Goal: Register for event/course

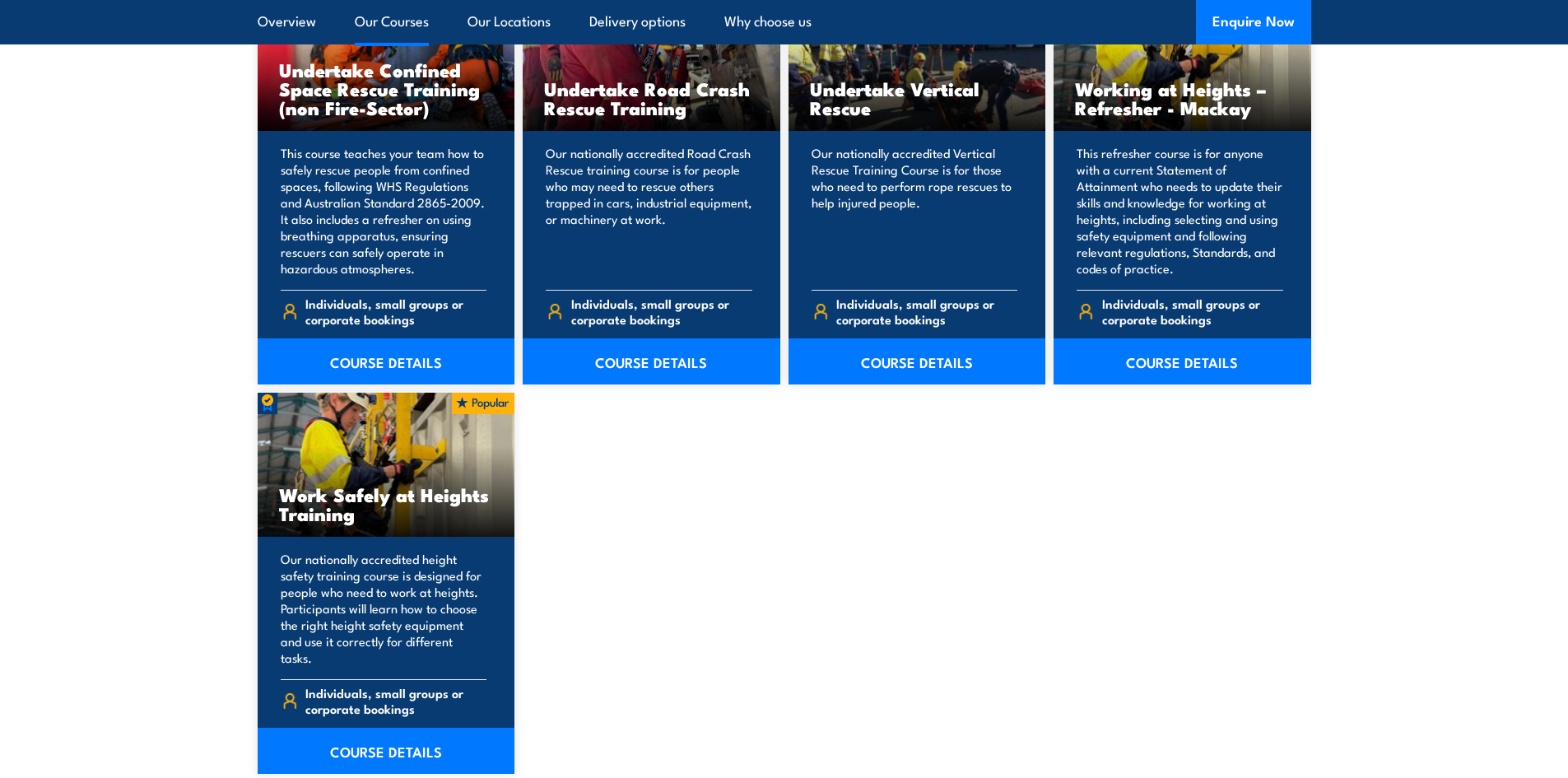
scroll to position [1893, 0]
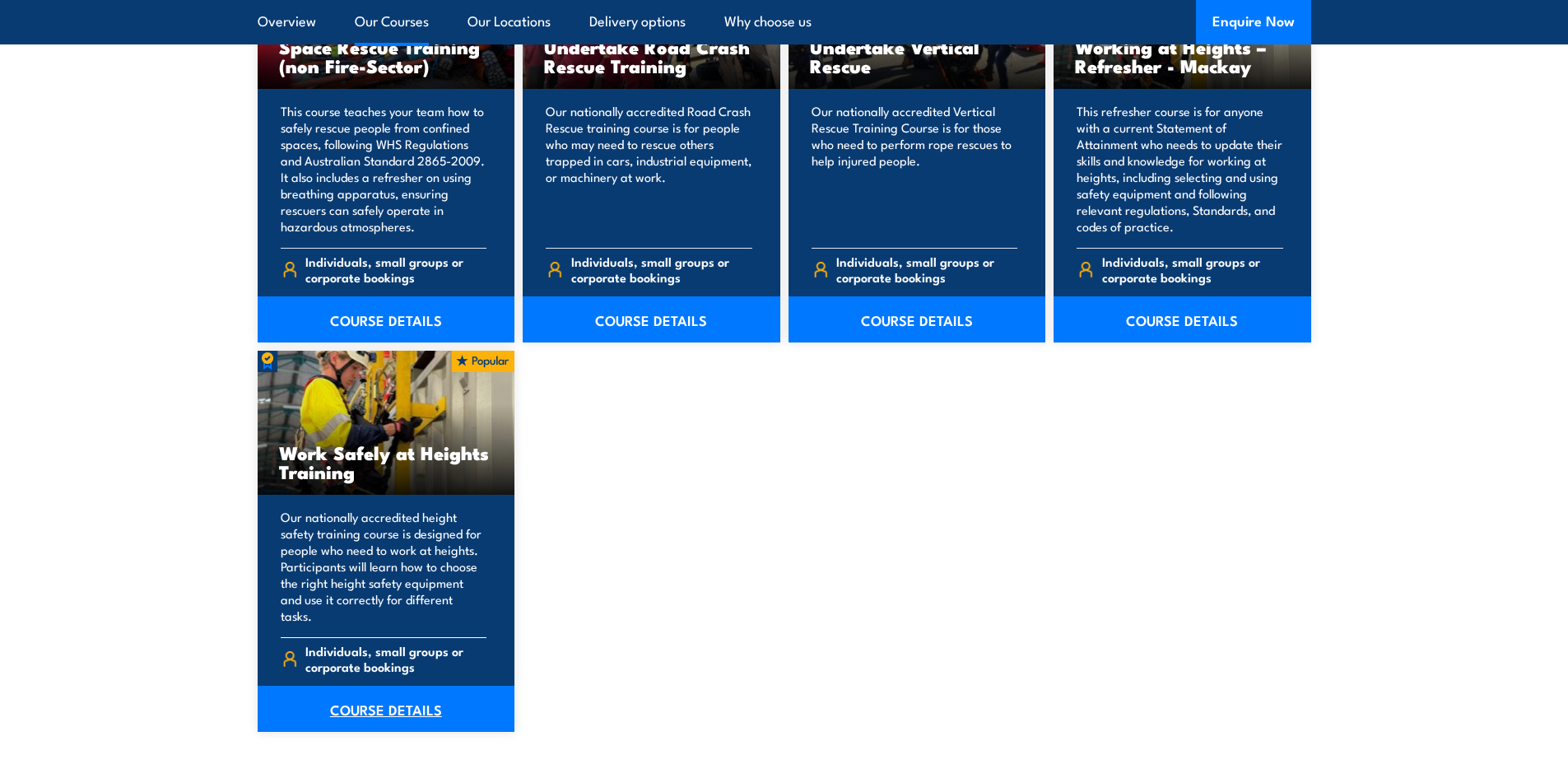
click at [441, 700] on link "COURSE DETAILS" at bounding box center [386, 708] width 257 height 46
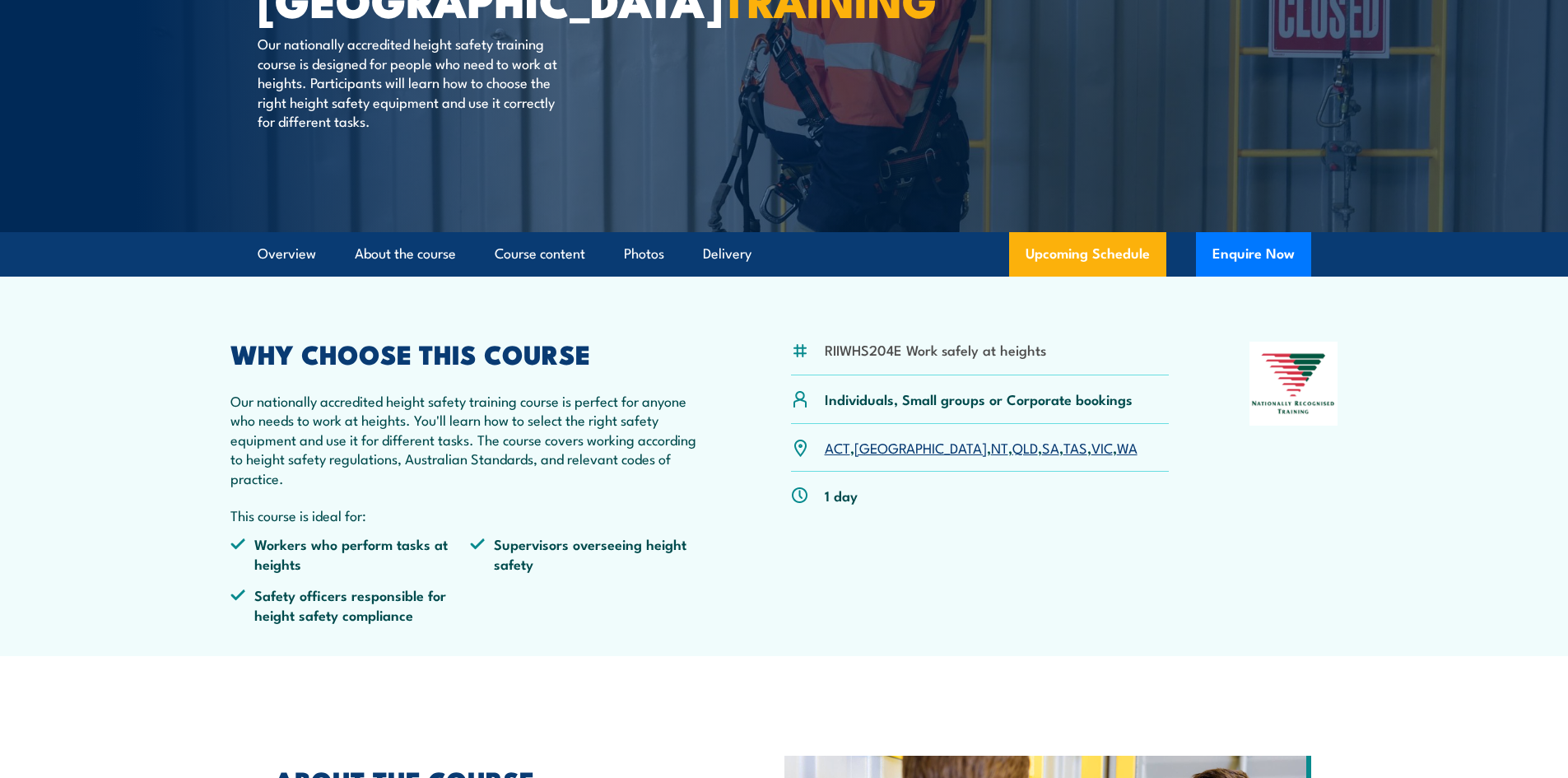
scroll to position [247, 0]
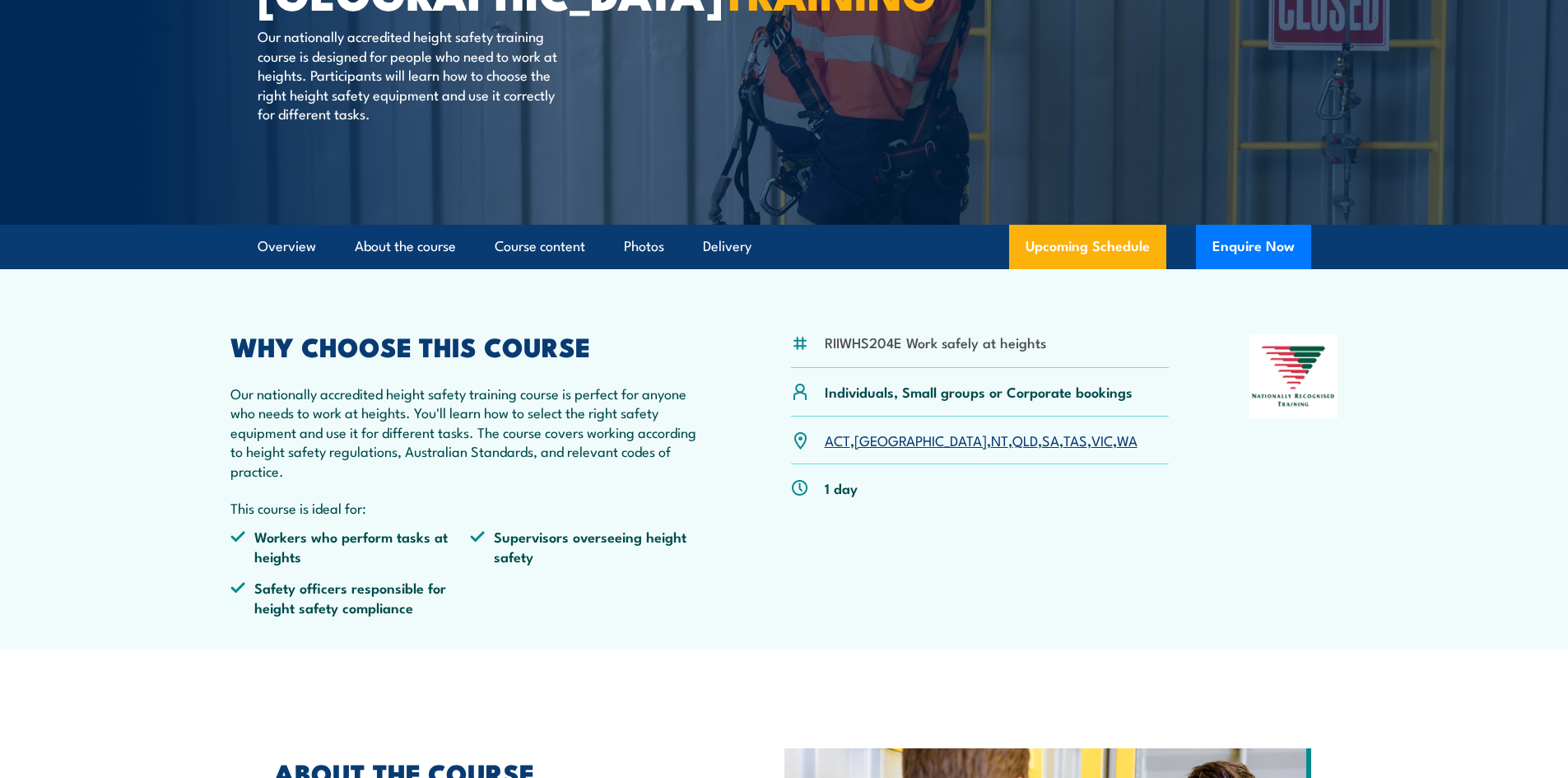
click at [1091, 438] on link "VIC" at bounding box center [1102, 439] width 21 height 20
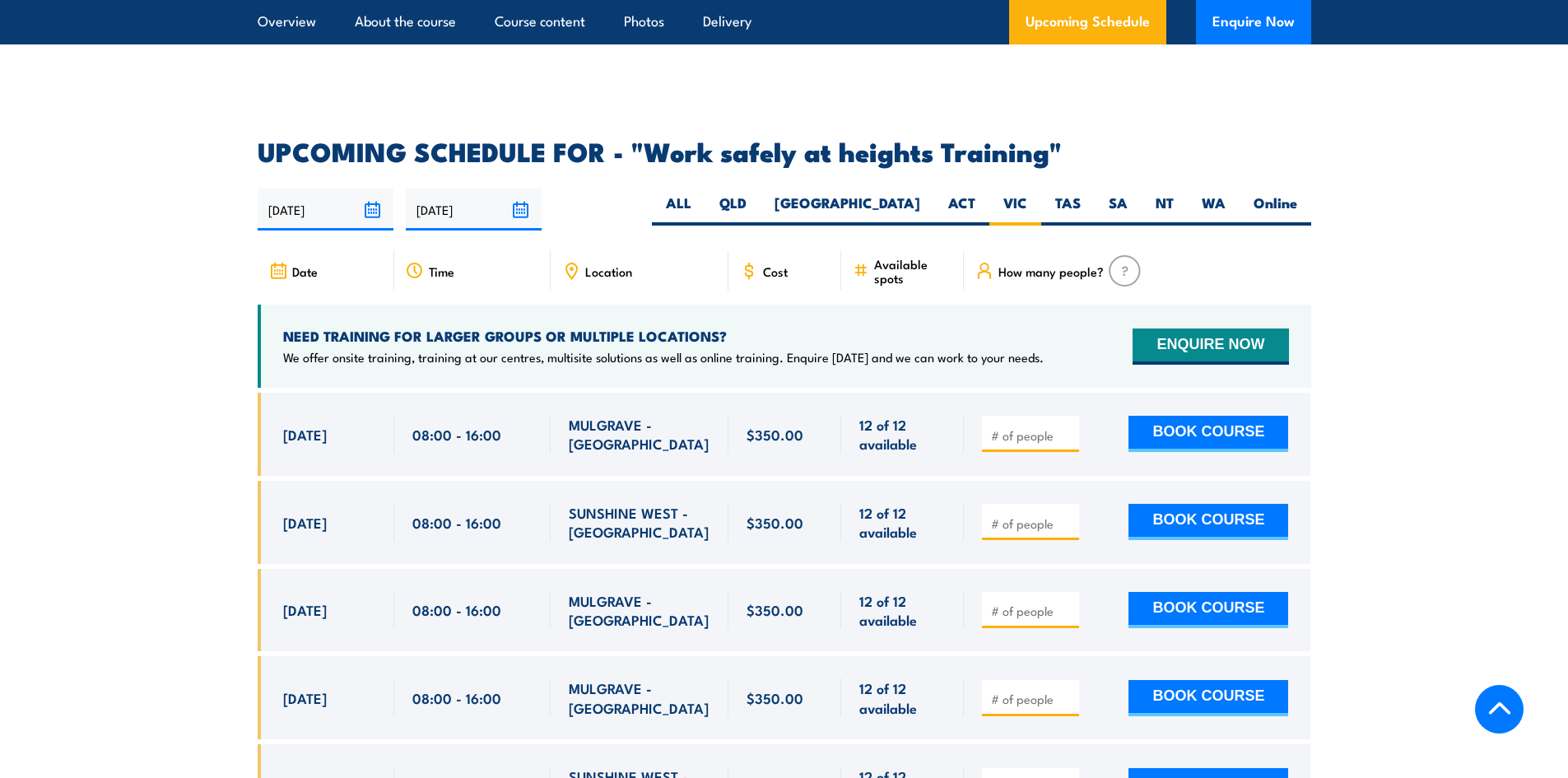
scroll to position [2454, 0]
